Goal: Task Accomplishment & Management: Use online tool/utility

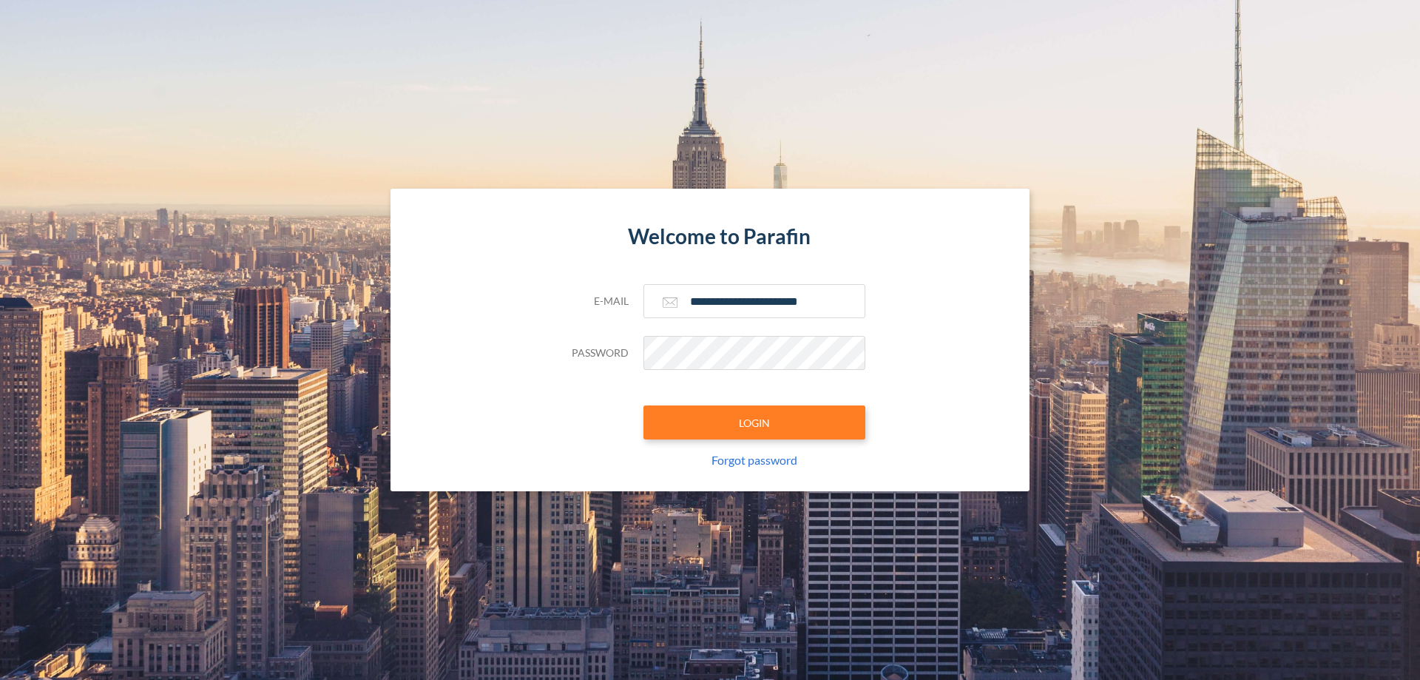
type input "**********"
click at [754, 422] on button "LOGIN" at bounding box center [754, 422] width 222 height 34
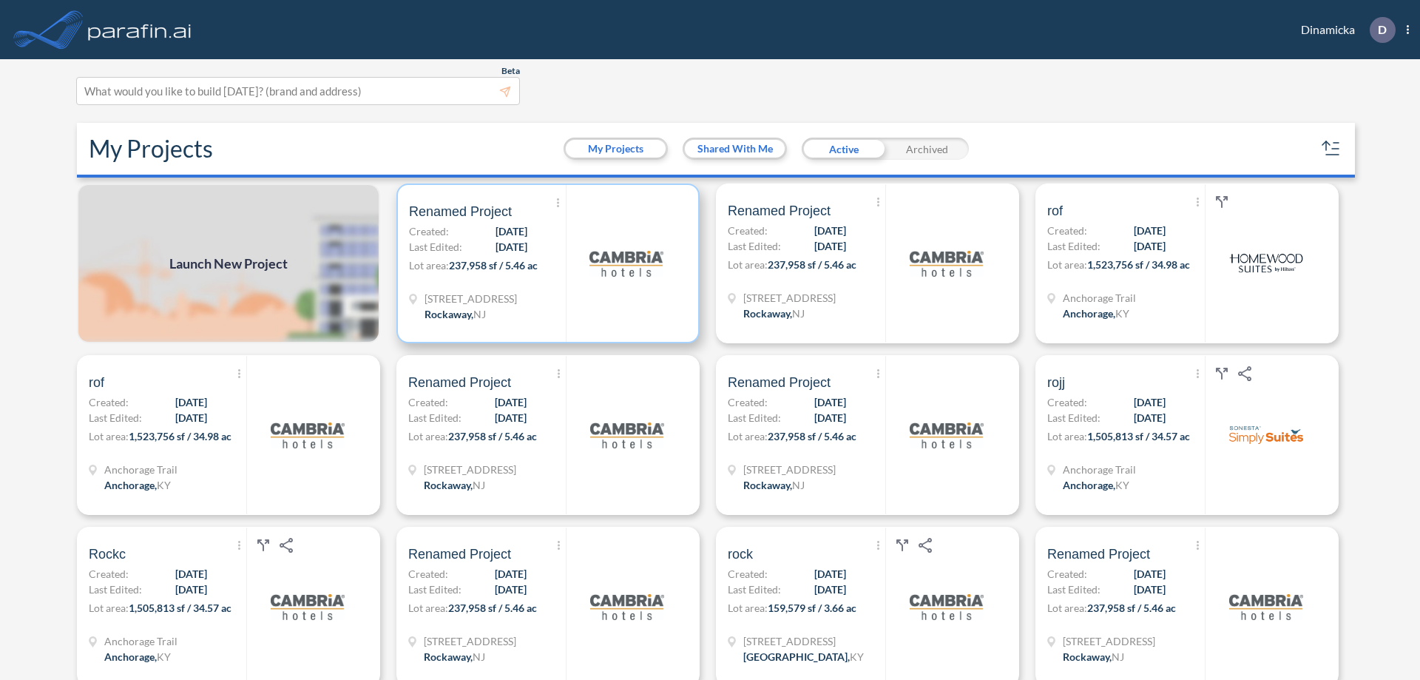
scroll to position [4, 0]
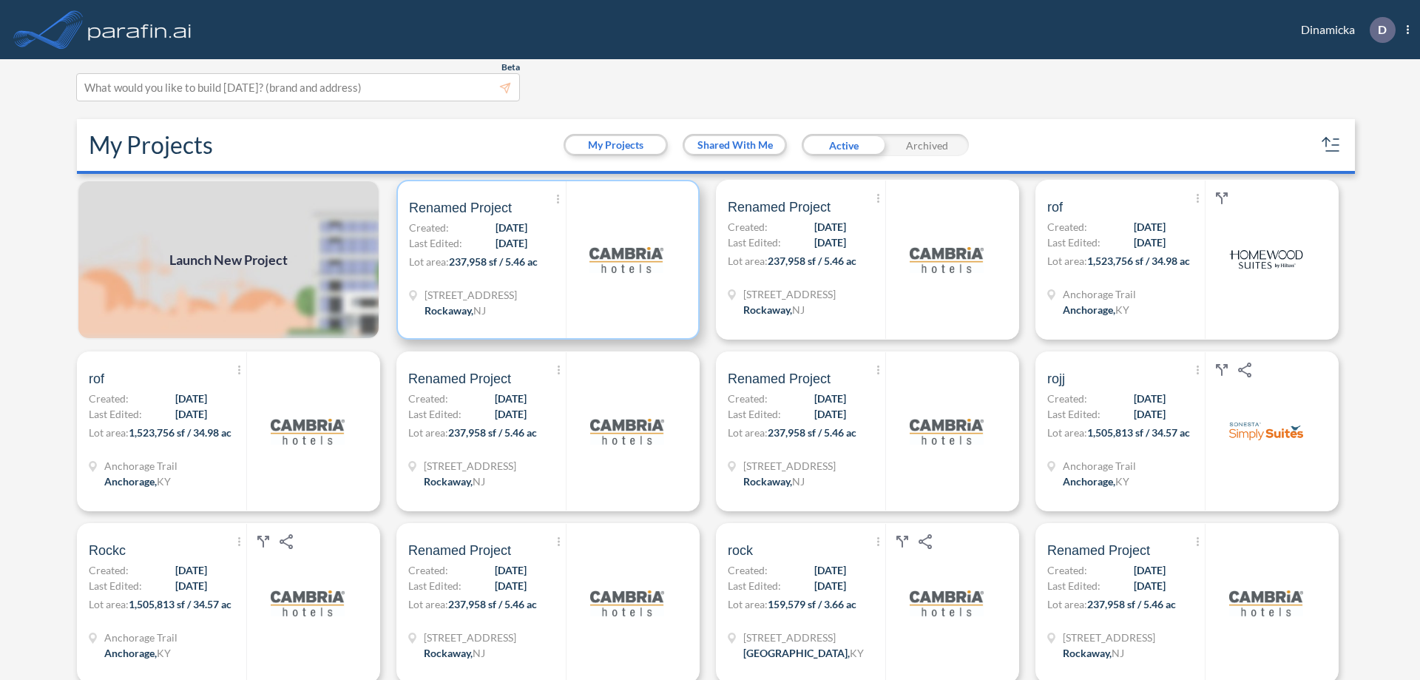
click at [545, 260] on p "Lot area: 237,958 sf / 5.46 ac" at bounding box center [487, 264] width 157 height 21
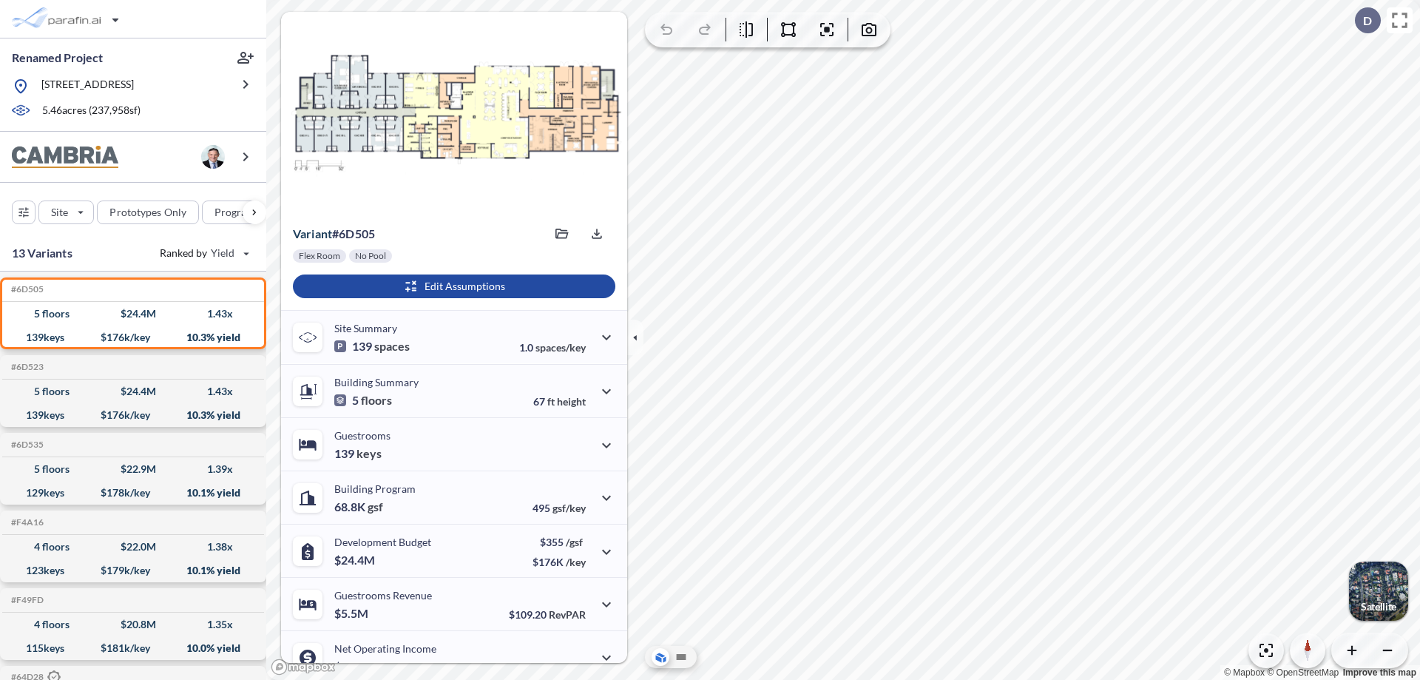
scroll to position [75, 0]
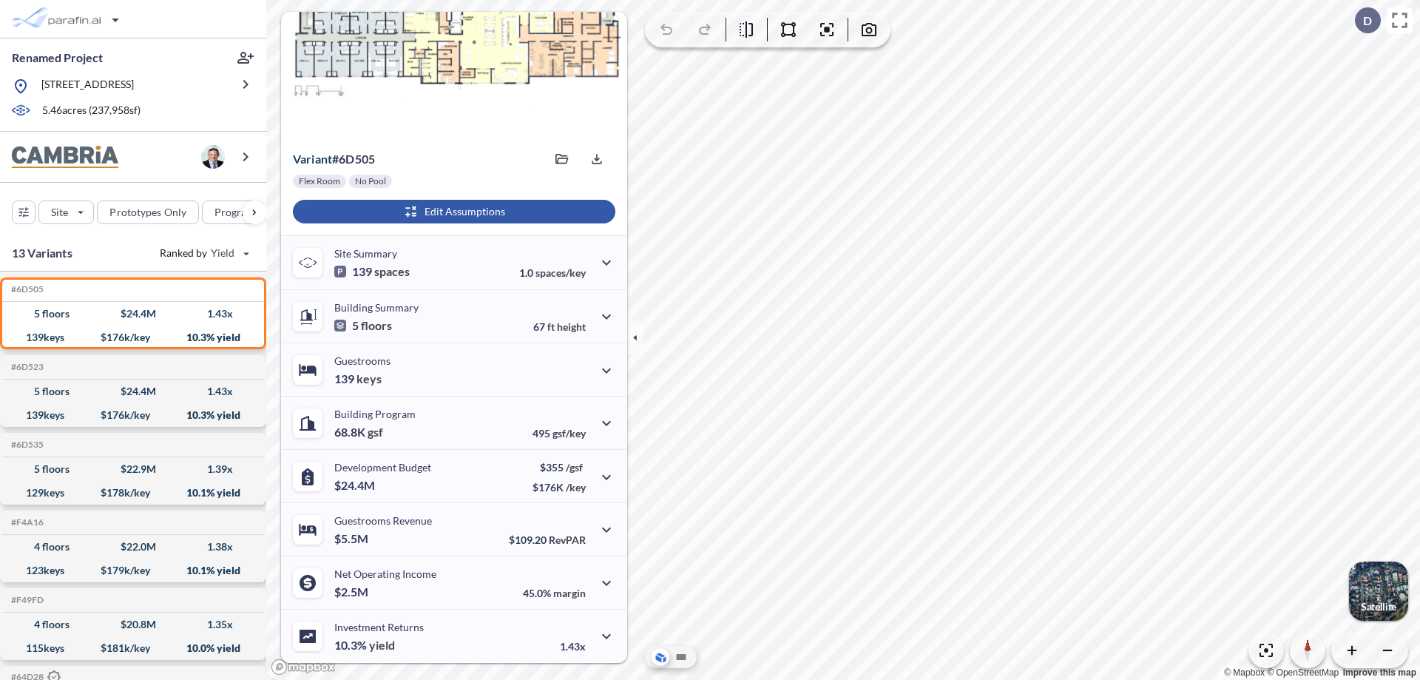
click at [452, 212] on div "button" at bounding box center [454, 212] width 322 height 24
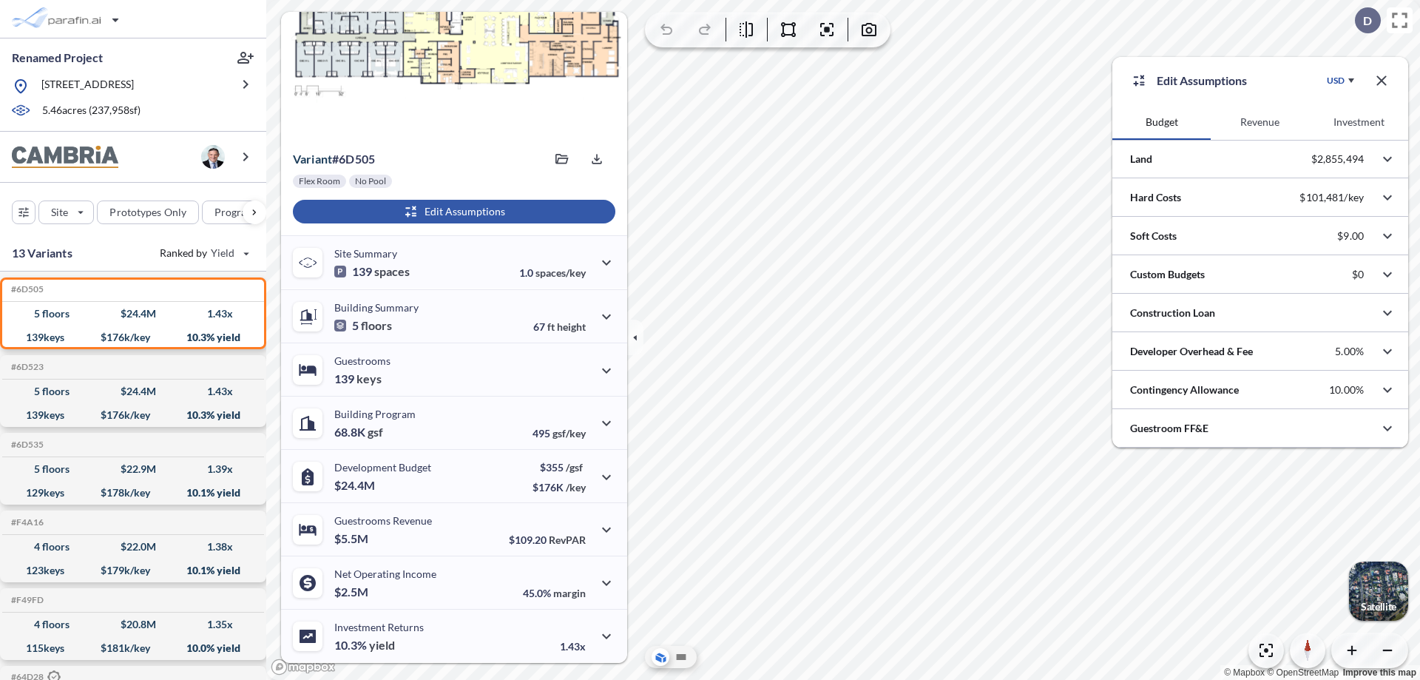
click at [1359, 122] on button "Investment" at bounding box center [1359, 122] width 98 height 36
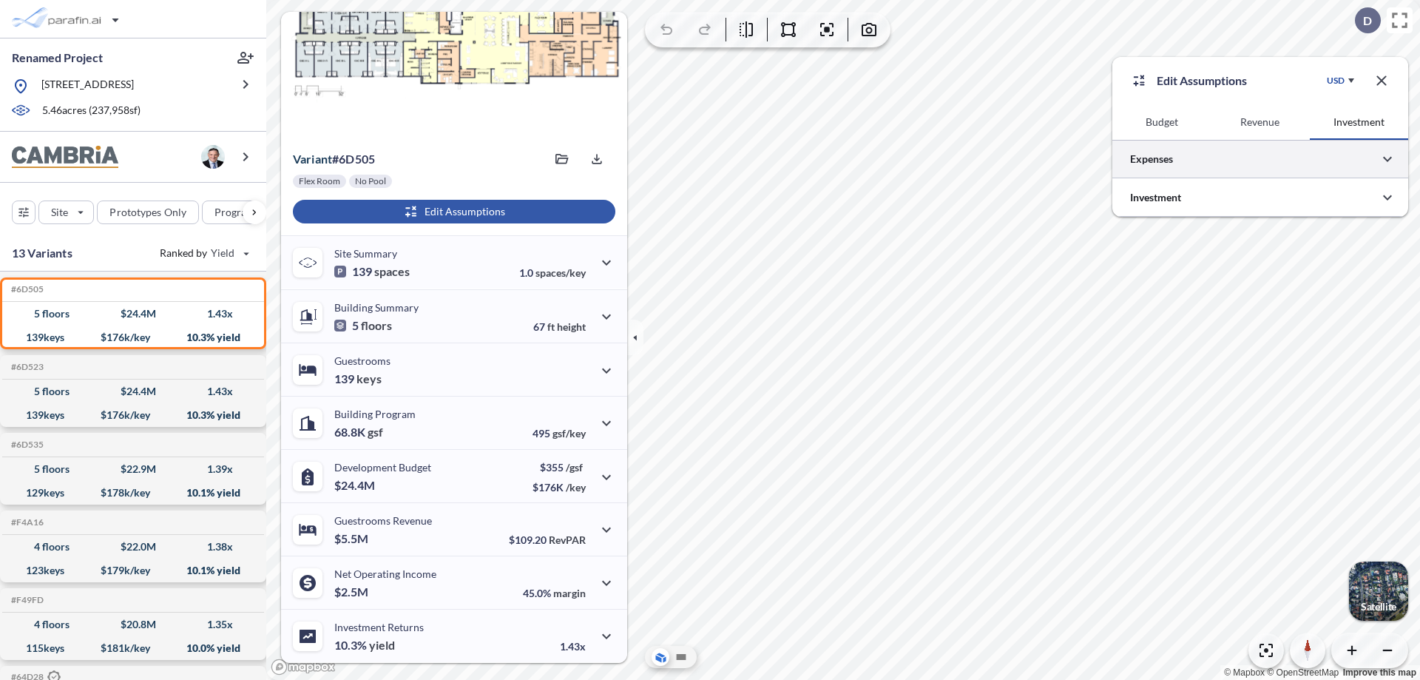
click at [1260, 159] on div at bounding box center [1260, 159] width 296 height 38
